Goal: Information Seeking & Learning: Learn about a topic

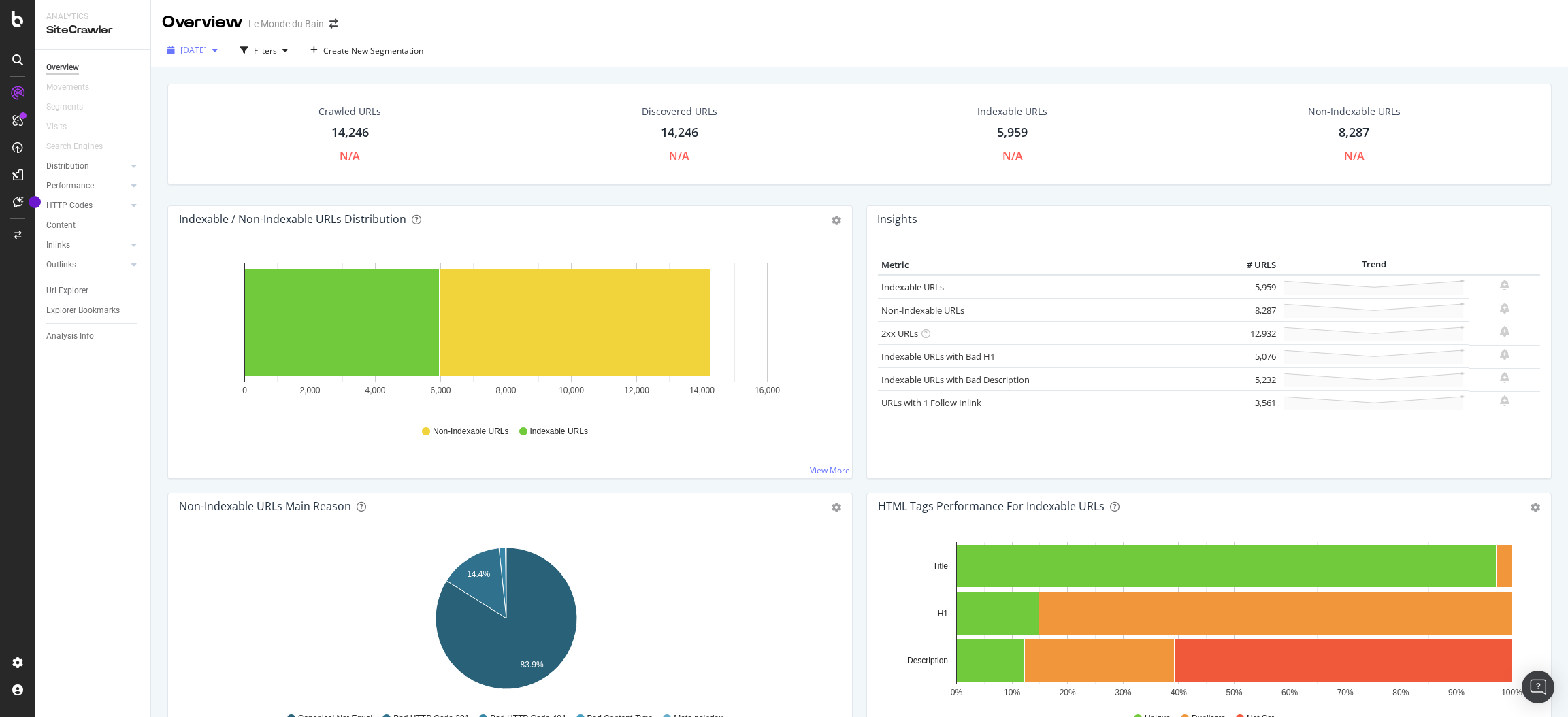
click at [203, 42] on div "[DATE]" at bounding box center [192, 50] width 61 height 20
click at [213, 109] on div "2025 Aug. 19th 1.2K URLs" at bounding box center [234, 122] width 128 height 25
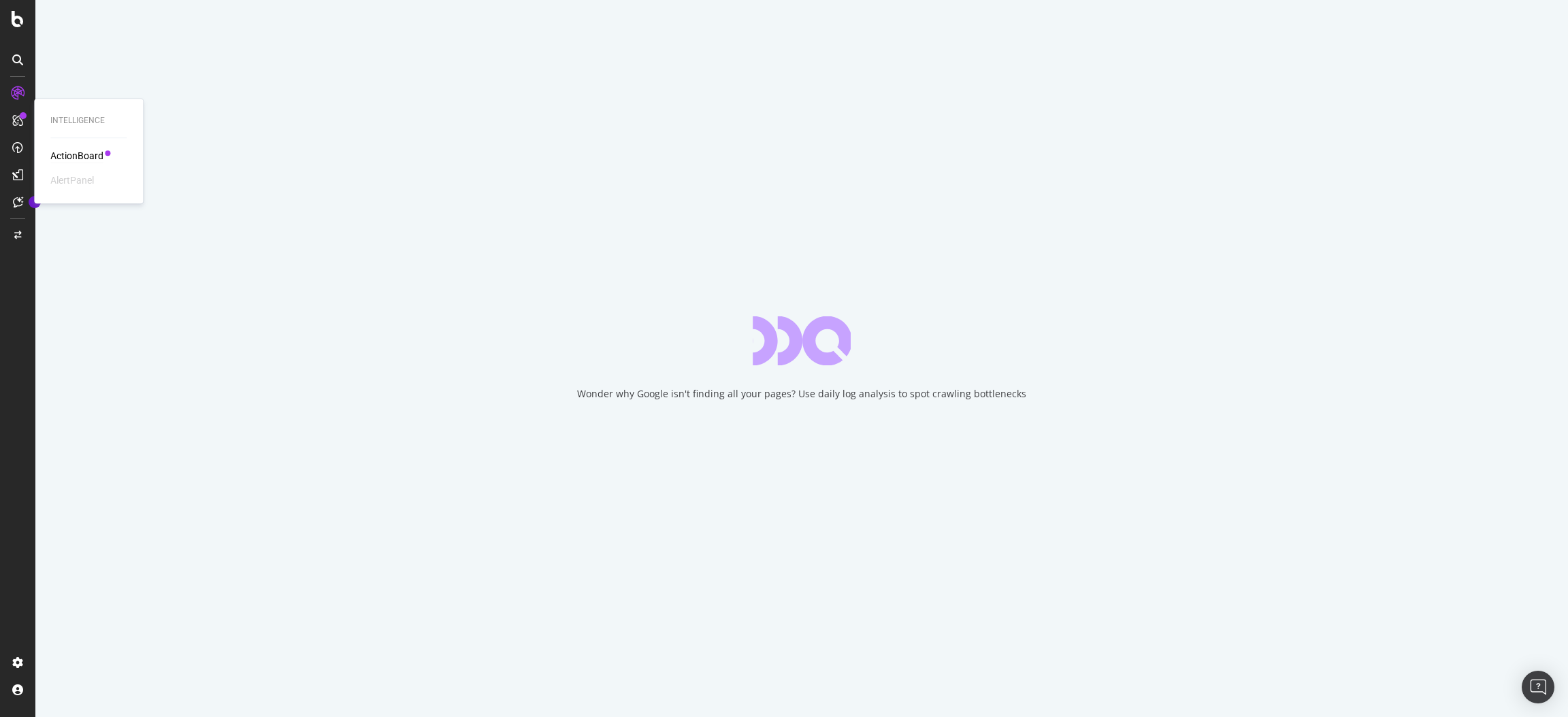
click at [68, 153] on div "ActionBoard" at bounding box center [76, 155] width 53 height 14
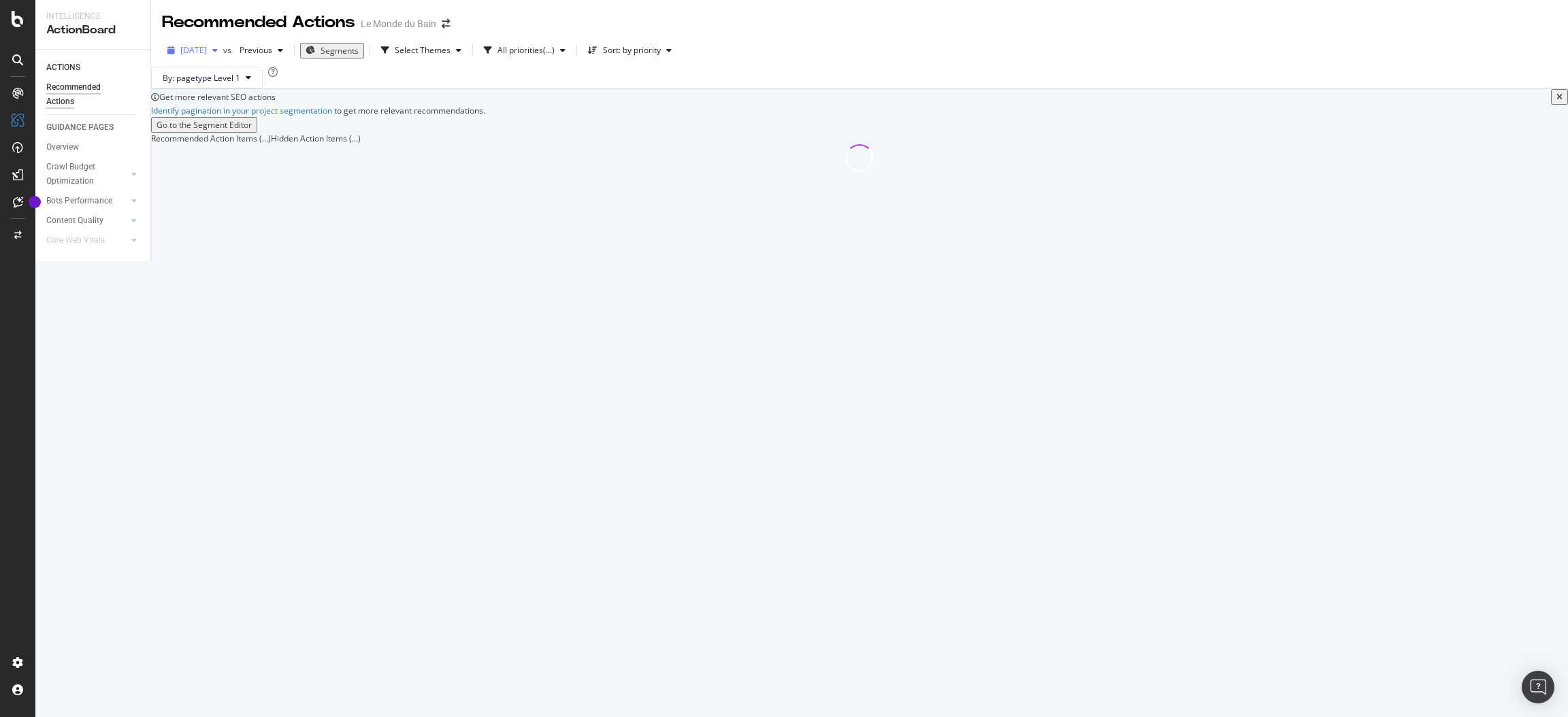
click at [207, 52] on span "[DATE]" at bounding box center [193, 50] width 26 height 12
click at [409, 172] on div "Recommended Actions Le Monde du Bain 2025 Sep. 2nd vs Previous Segments Select …" at bounding box center [859, 85] width 1417 height 172
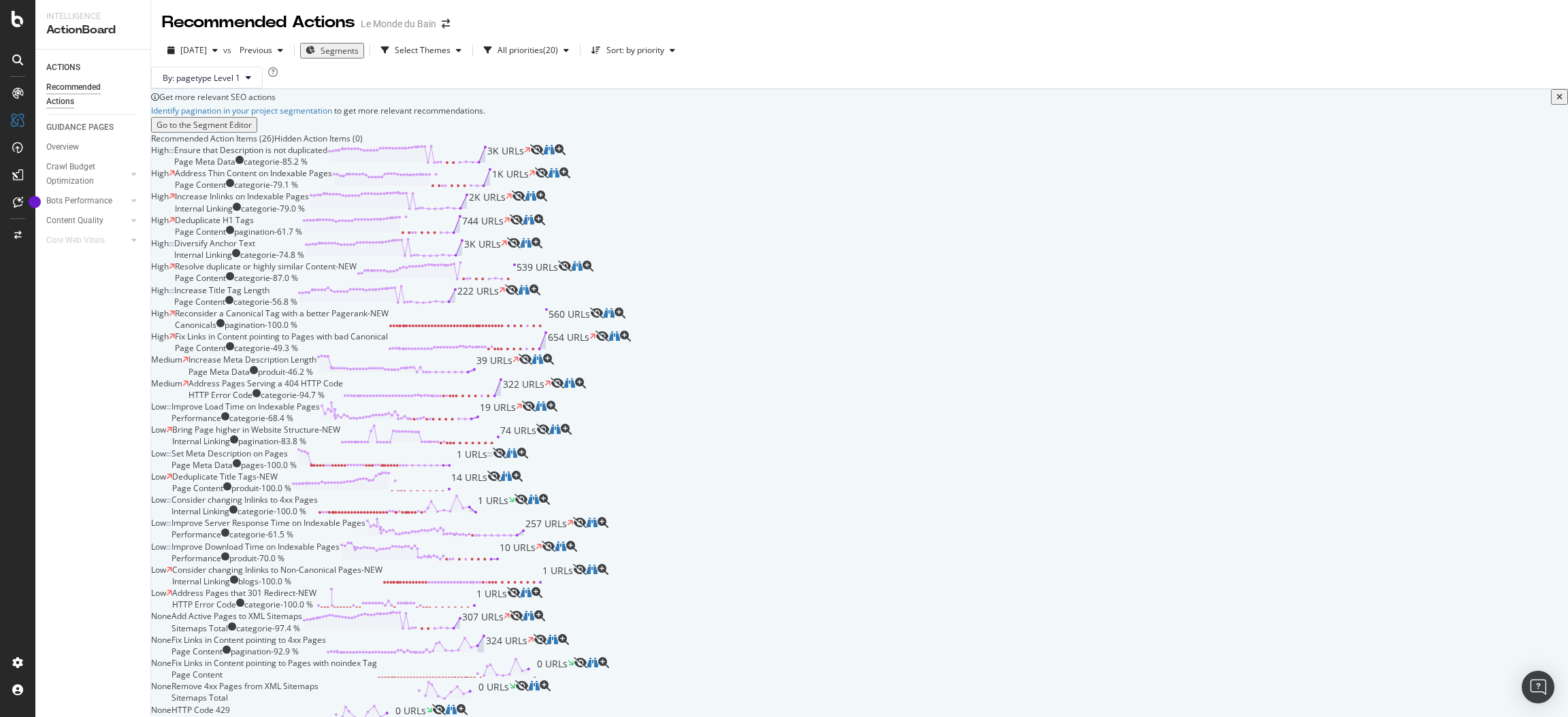
click at [529, 191] on span "1K URLs" at bounding box center [510, 178] width 36 height 23
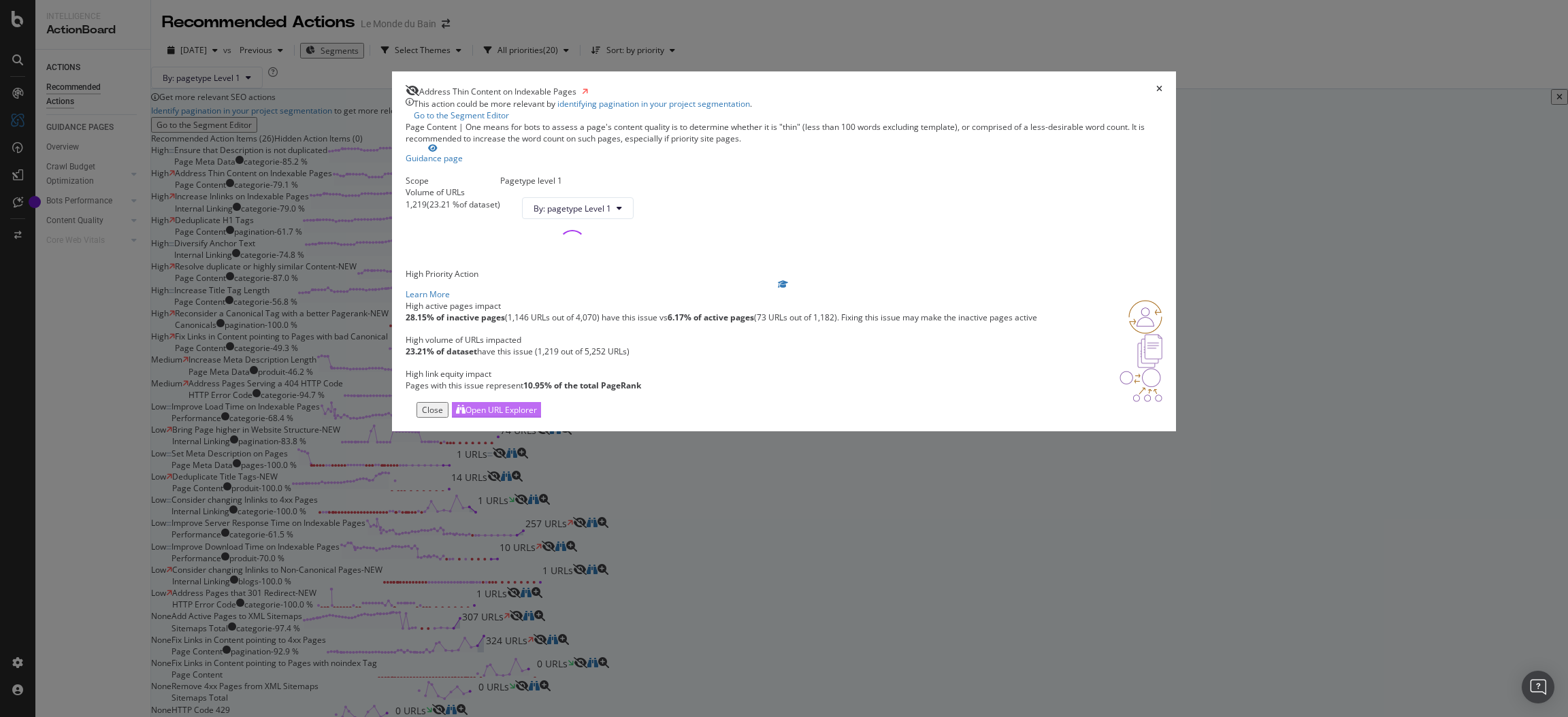
click at [537, 416] on div "Open URL Explorer" at bounding box center [501, 409] width 72 height 12
